Goal: Task Accomplishment & Management: Use online tool/utility

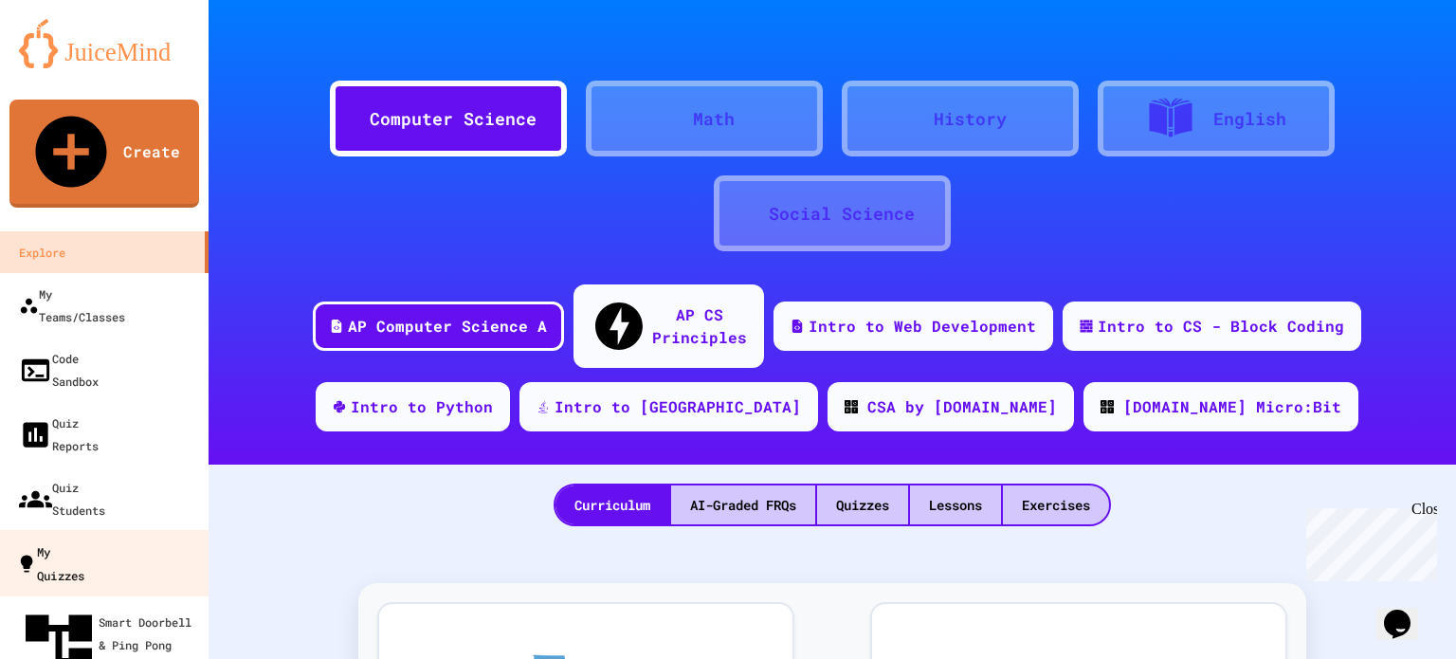
click at [82, 539] on div "My Quizzes" at bounding box center [50, 562] width 68 height 46
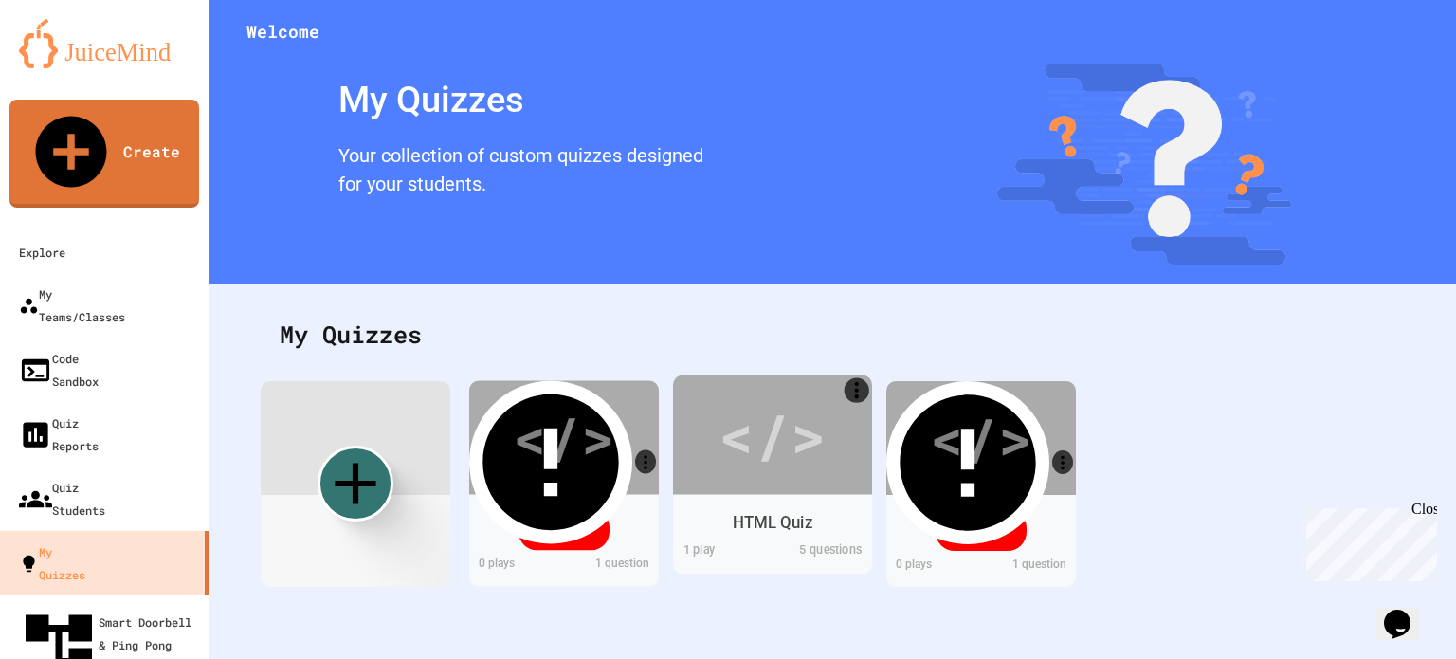
click at [752, 454] on div "</>" at bounding box center [771, 435] width 107 height 90
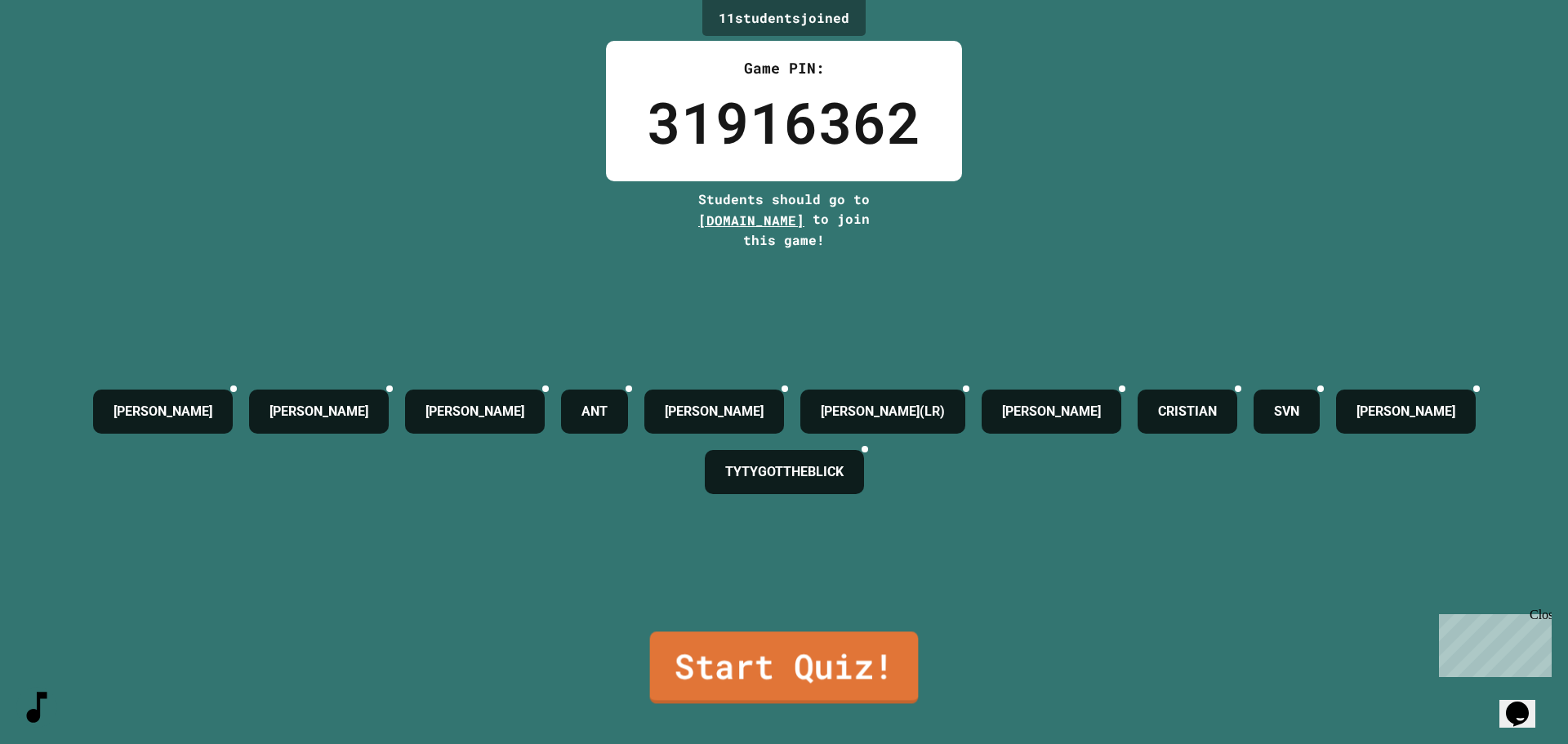
click at [706, 567] on link "Start Quiz!" at bounding box center [784, 667] width 269 height 72
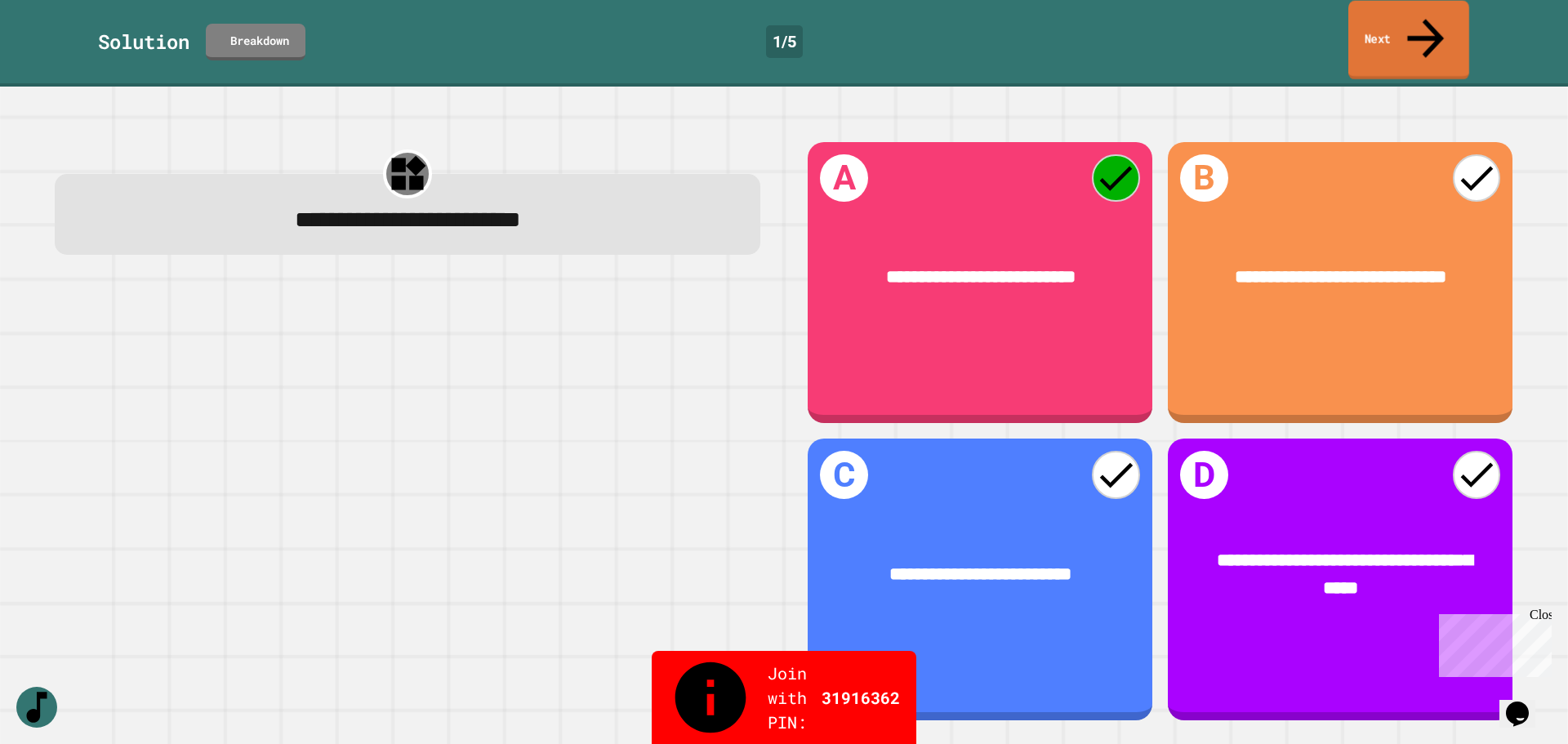
click at [1254, 19] on icon at bounding box center [1425, 38] width 37 height 39
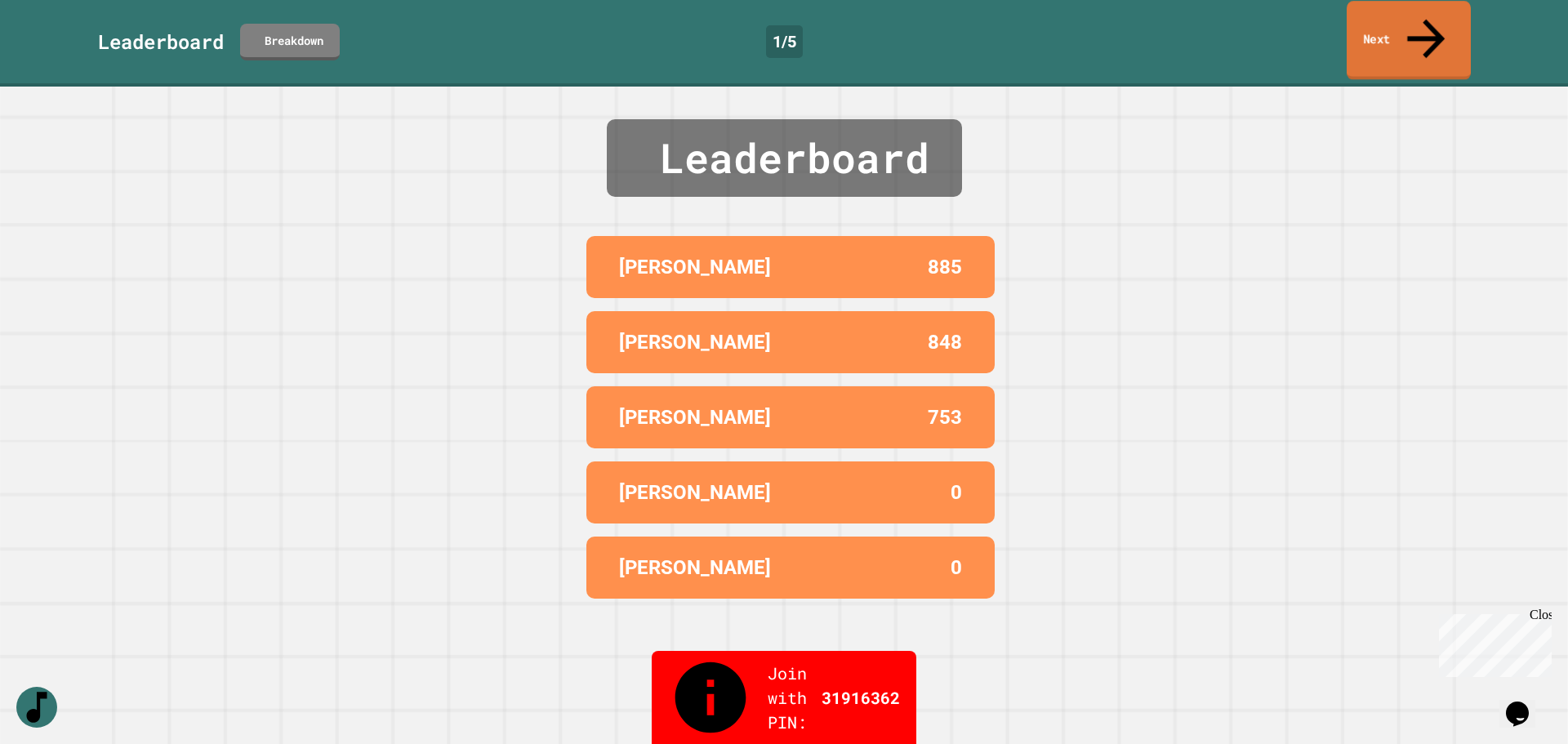
click at [1254, 29] on link "Next" at bounding box center [1409, 41] width 124 height 79
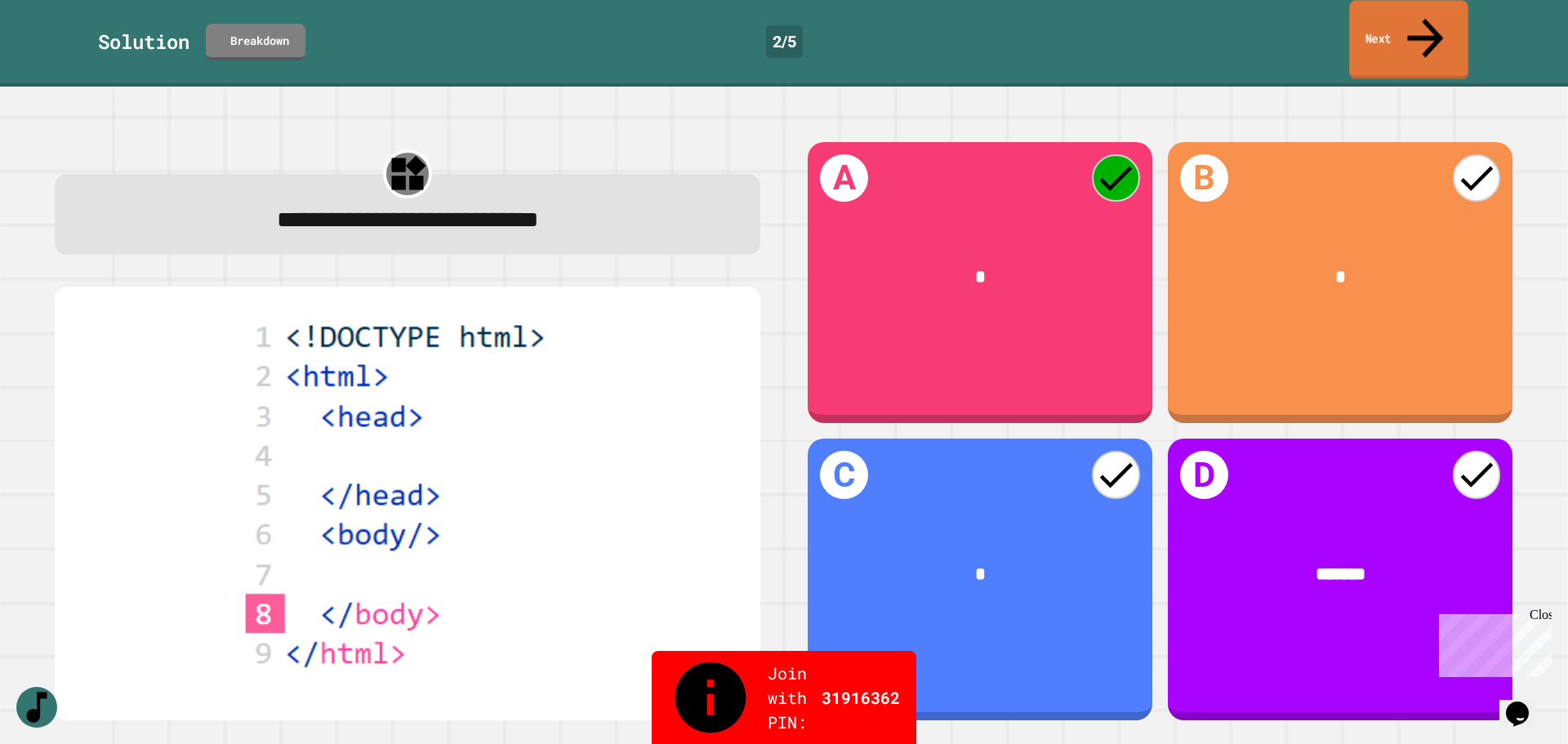
click at [1254, 16] on link "Next" at bounding box center [1408, 40] width 118 height 79
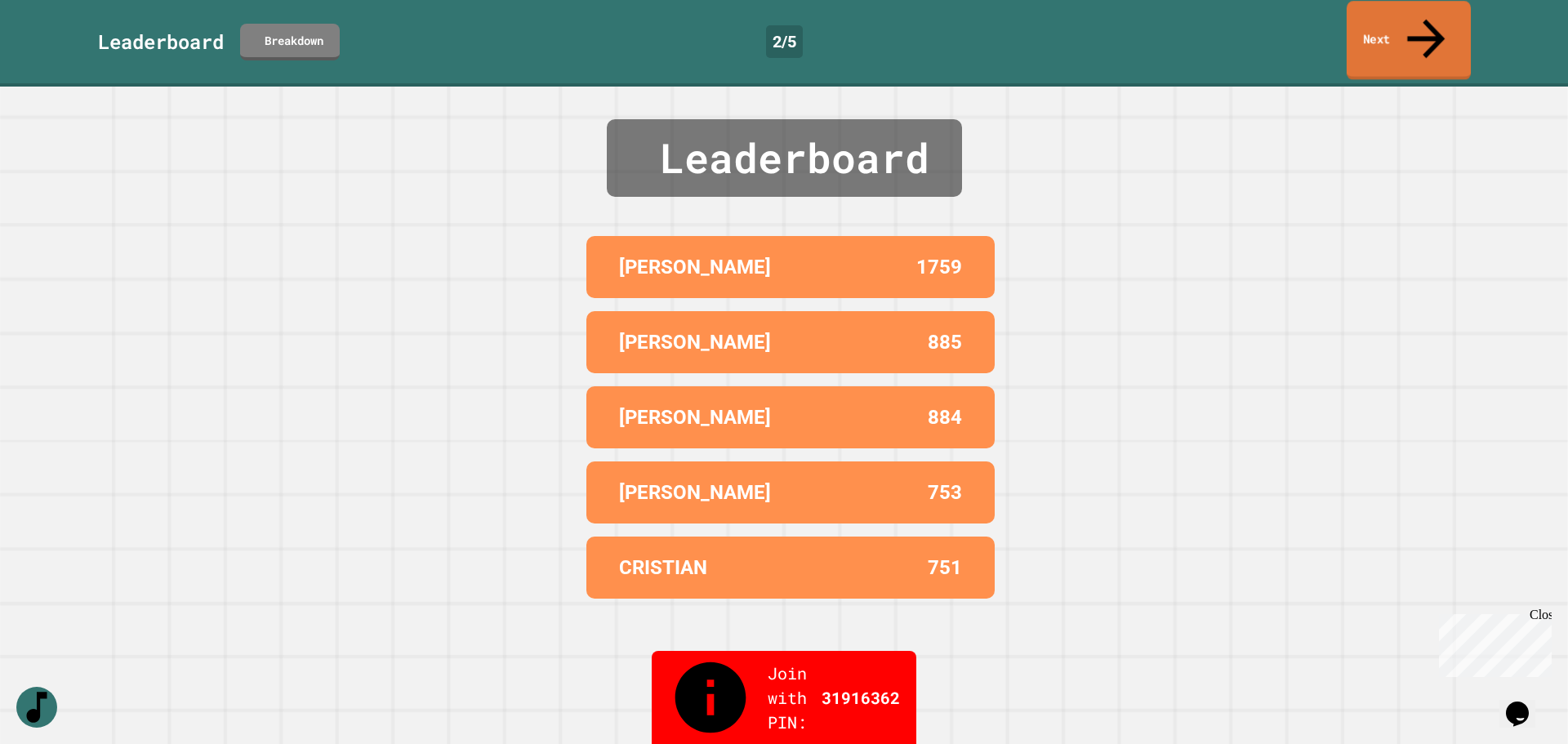
click at [1254, 19] on link "Next" at bounding box center [1409, 41] width 124 height 79
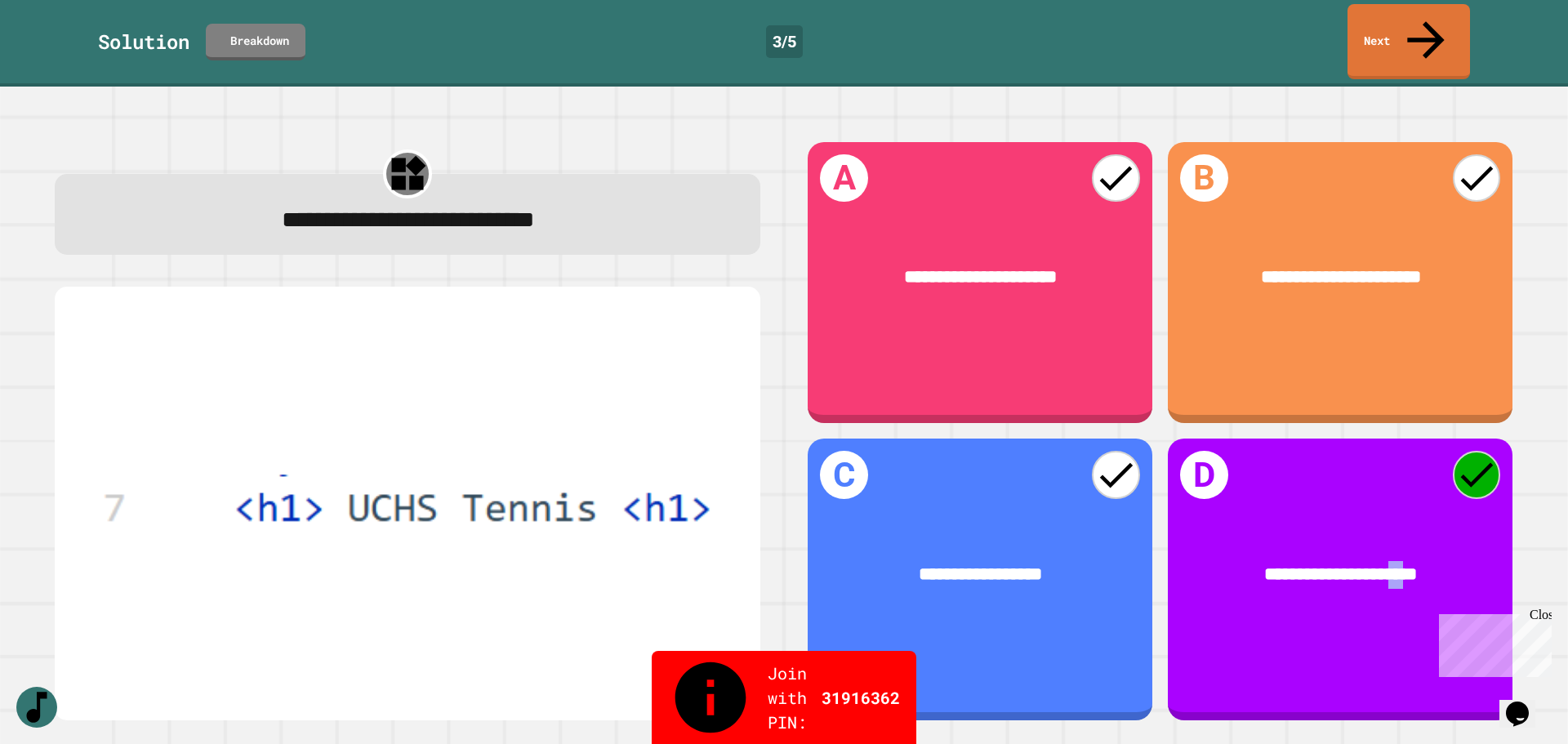
drag, startPoint x: 1376, startPoint y: 560, endPoint x: 1394, endPoint y: 560, distance: 18.0
click at [1254, 561] on div "**********" at bounding box center [1341, 575] width 272 height 28
click at [1254, 560] on div at bounding box center [1384, 560] width 0 height 0
click at [1254, 17] on link "Next" at bounding box center [1408, 41] width 121 height 79
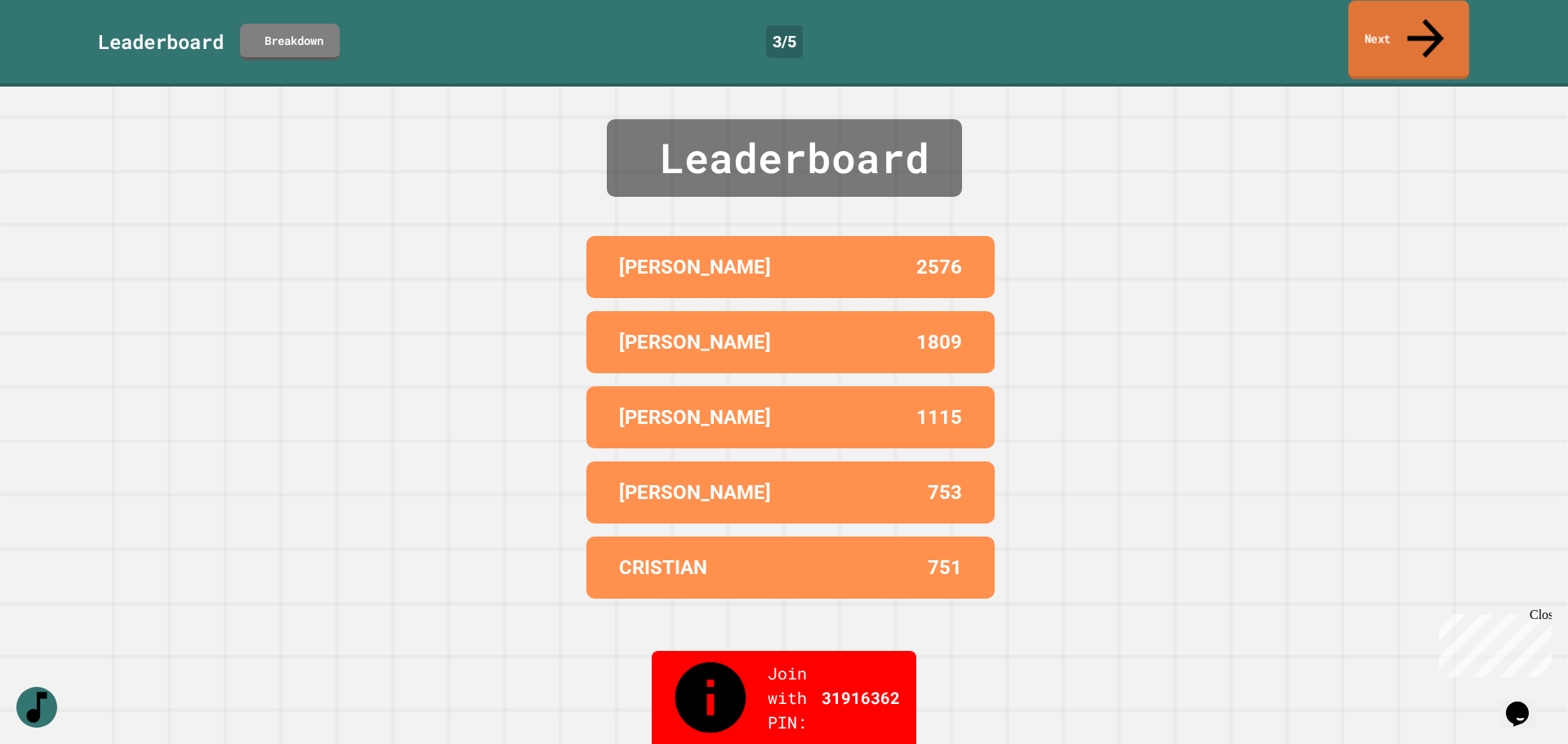
click at [1254, 32] on link "Next" at bounding box center [1409, 41] width 121 height 79
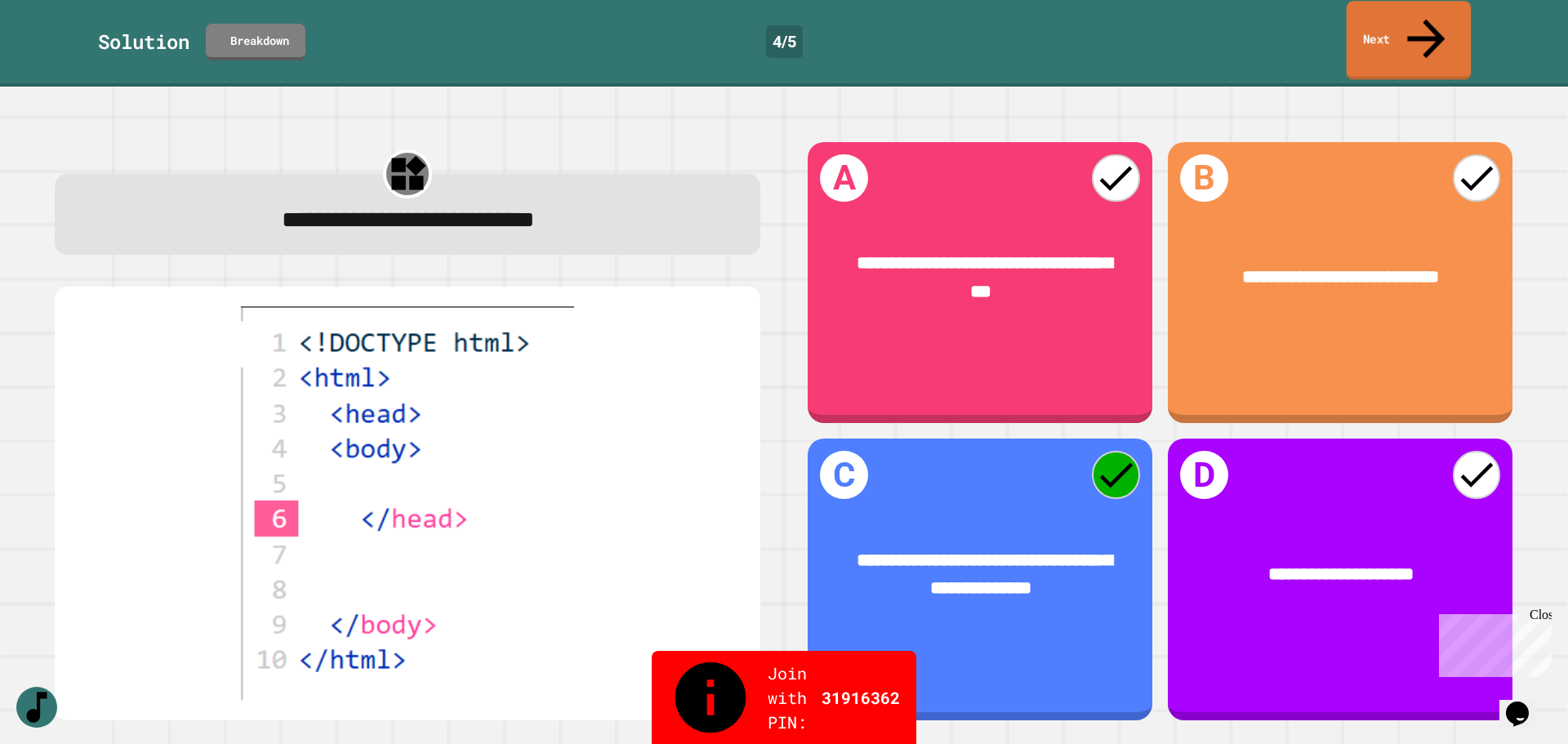
drag, startPoint x: 1369, startPoint y: 23, endPoint x: 1361, endPoint y: 16, distance: 10.6
click at [1254, 16] on link "Next" at bounding box center [1409, 41] width 124 height 79
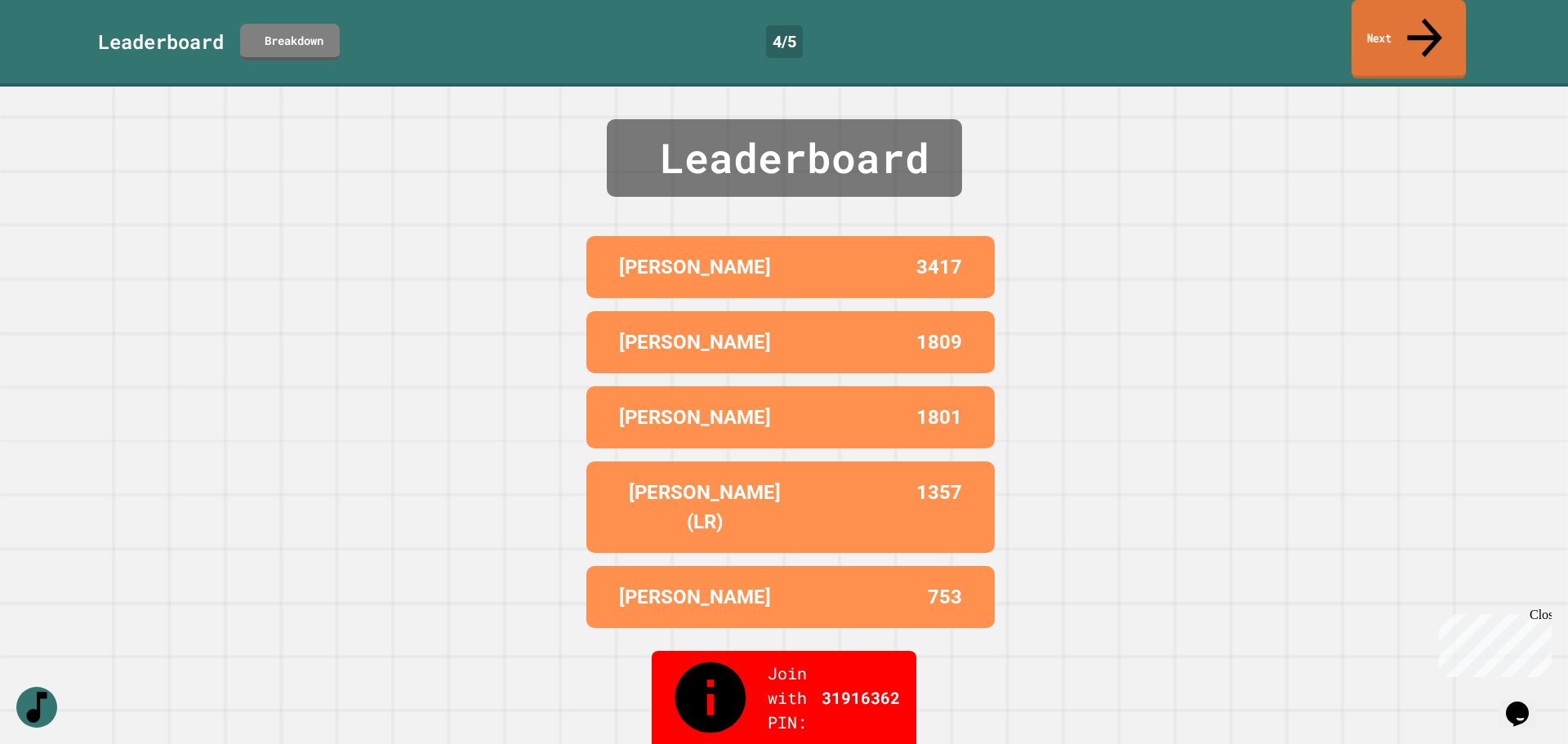
click at [1254, 28] on link "Next" at bounding box center [1408, 40] width 115 height 79
